Goal: Information Seeking & Learning: Learn about a topic

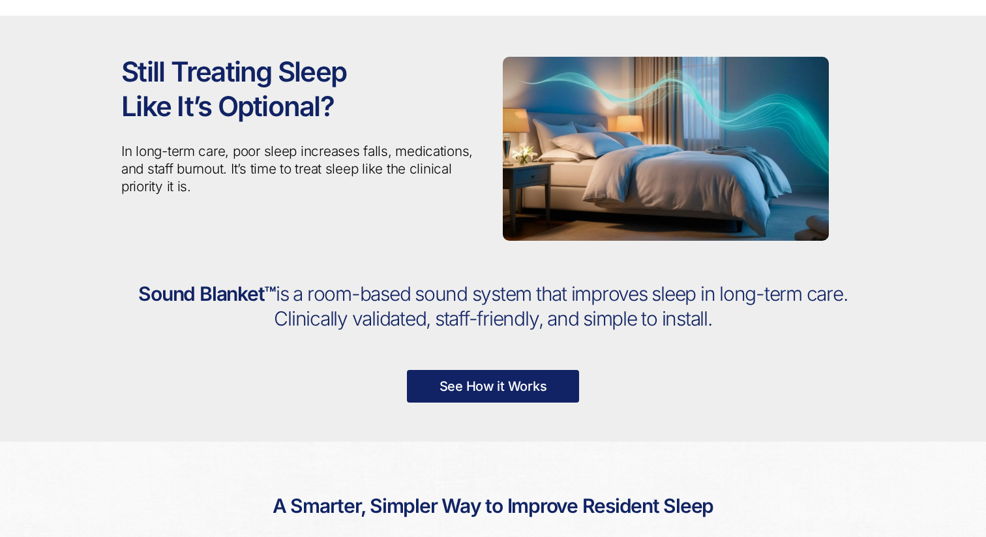
scroll to position [70, 0]
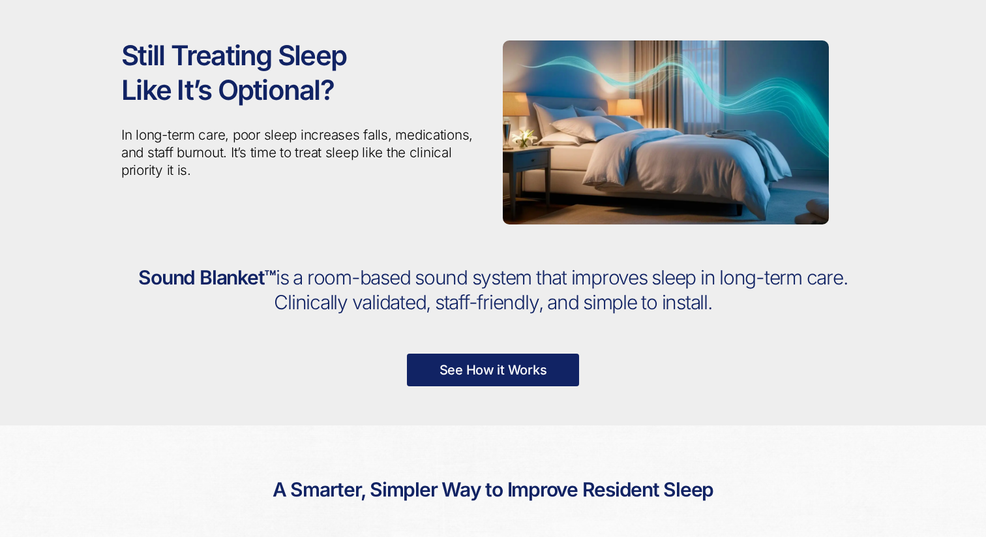
click at [450, 312] on span "is a room-based sound system that improves sleep in long-term care. Clinically …" at bounding box center [560, 289] width 573 height 48
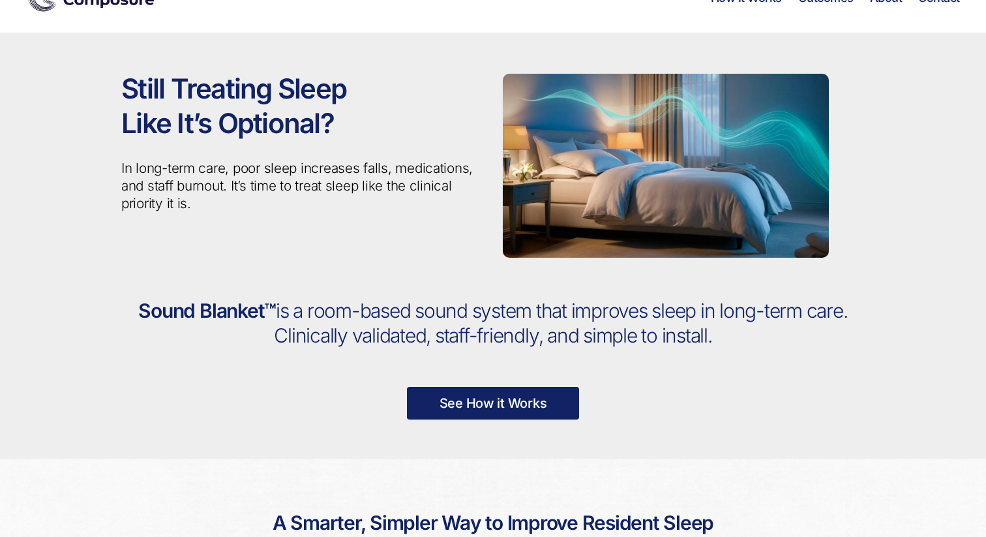
scroll to position [0, 0]
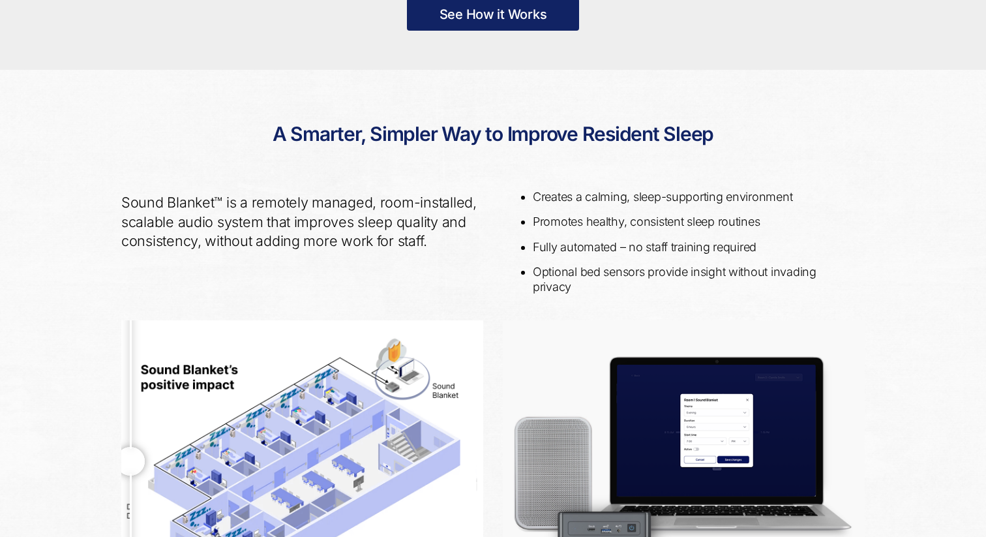
scroll to position [421, 0]
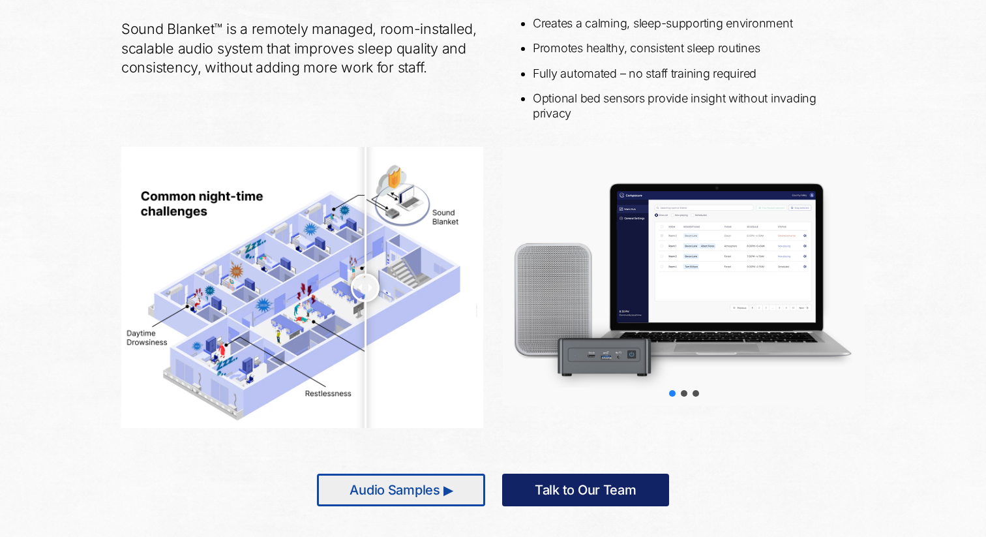
scroll to position [606, 0]
